Goal: Manage account settings

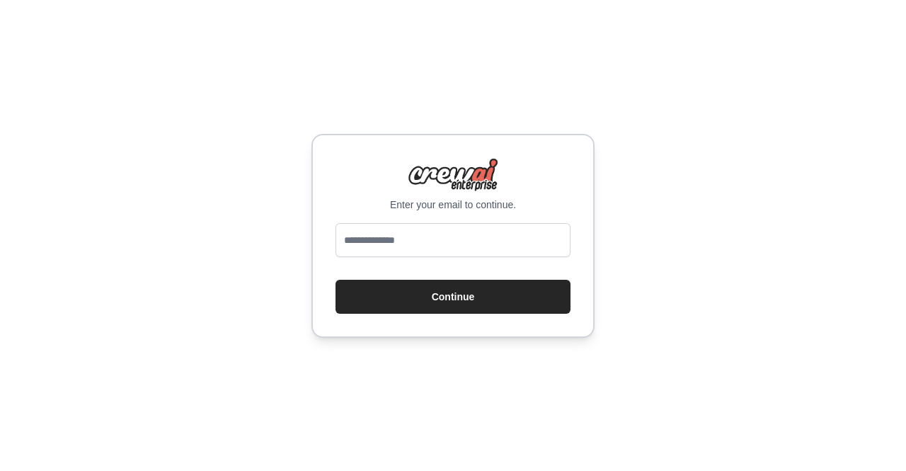
type input "**********"
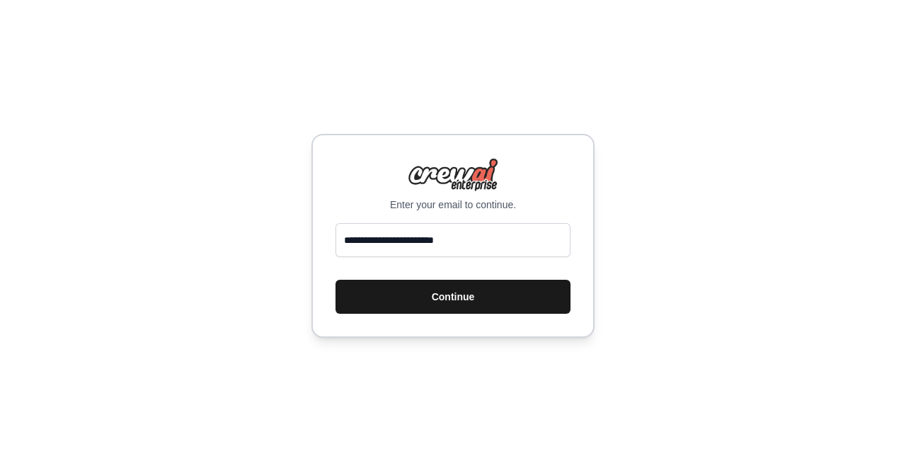
click at [475, 292] on button "Continue" at bounding box center [453, 297] width 235 height 34
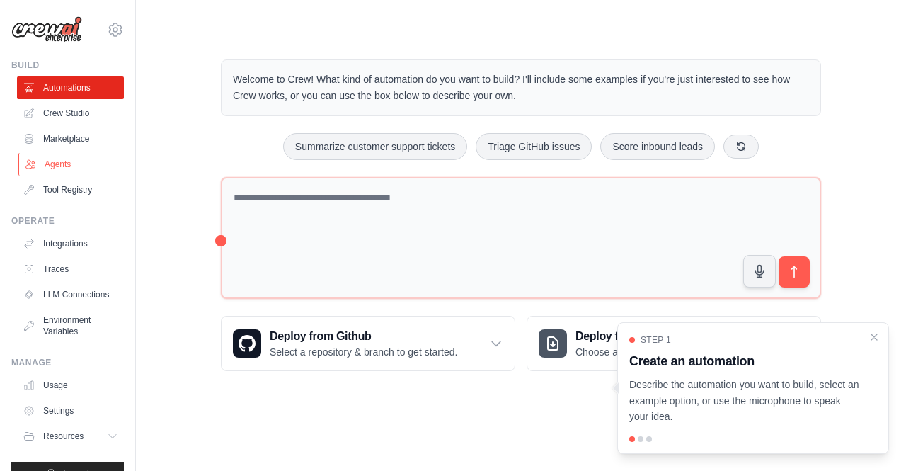
click at [70, 161] on link "Agents" at bounding box center [71, 164] width 107 height 23
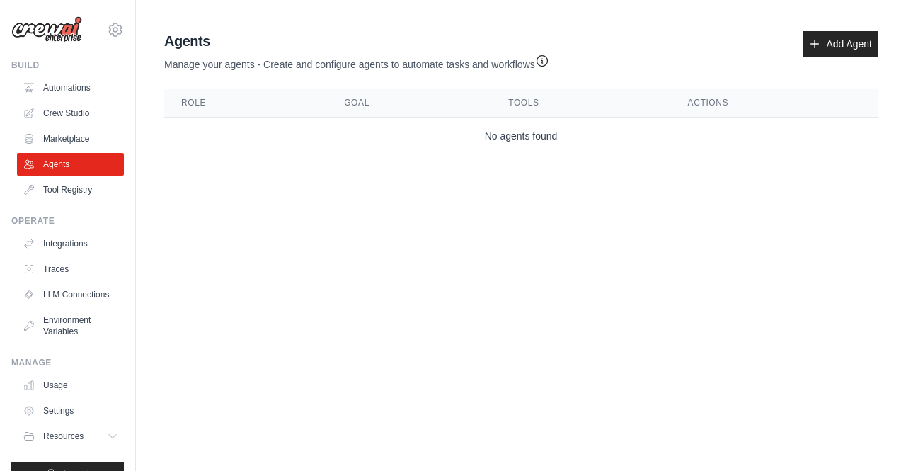
scroll to position [37, 0]
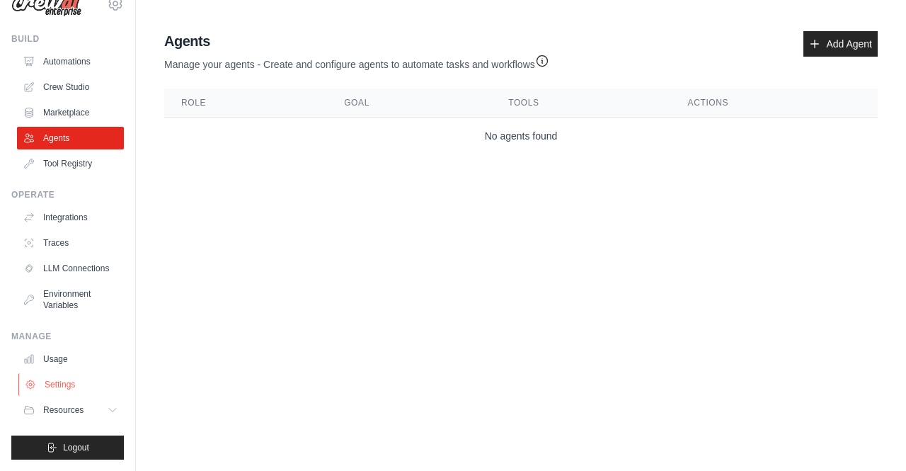
click at [79, 389] on link "Settings" at bounding box center [71, 384] width 107 height 23
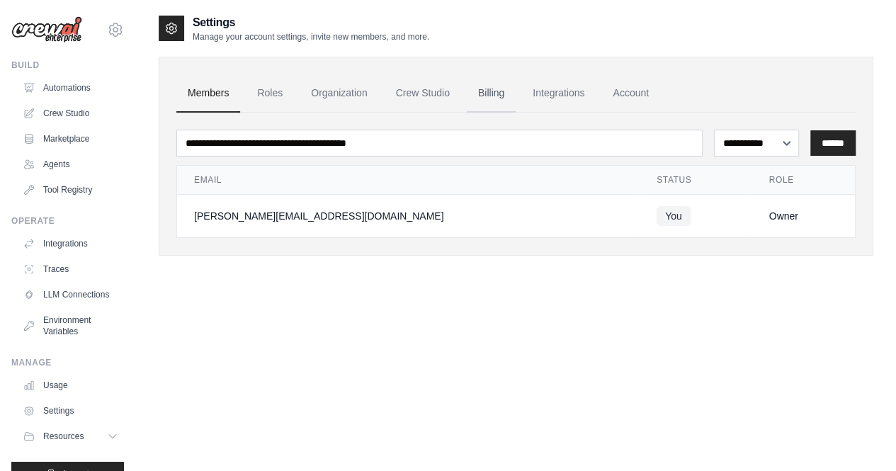
click at [491, 96] on link "Billing" at bounding box center [491, 93] width 49 height 38
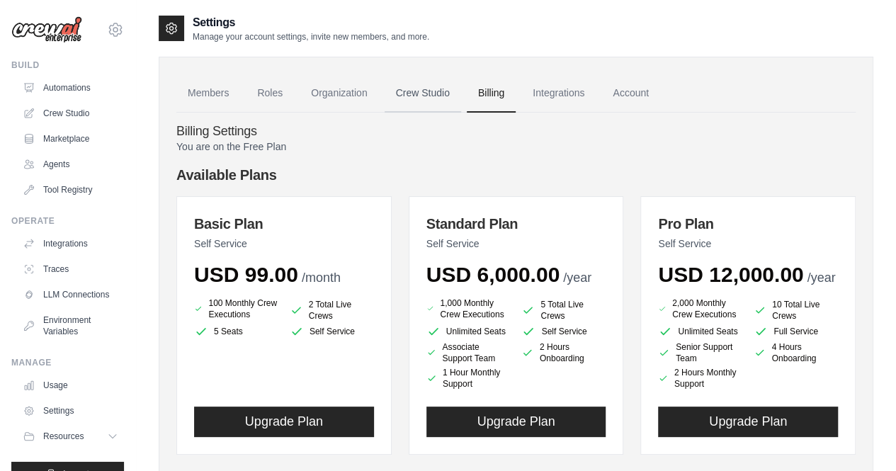
click at [404, 91] on link "Crew Studio" at bounding box center [423, 93] width 76 height 38
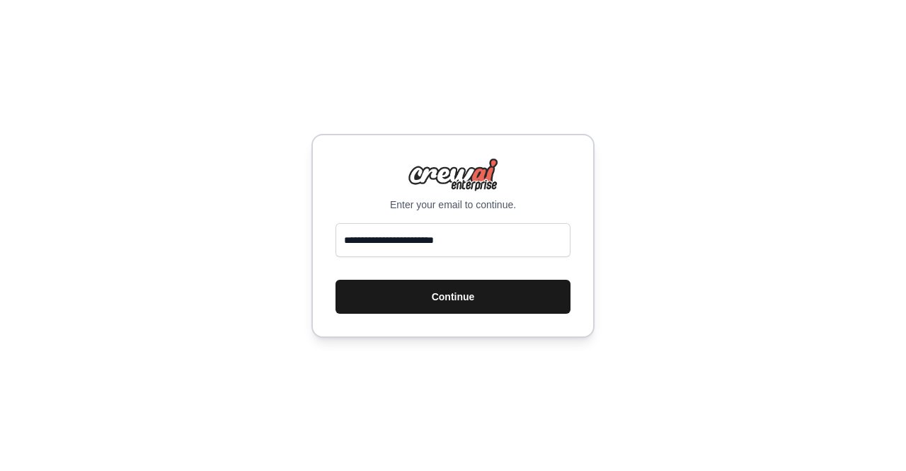
click at [530, 306] on button "Continue" at bounding box center [453, 297] width 235 height 34
